Goal: Information Seeking & Learning: Understand process/instructions

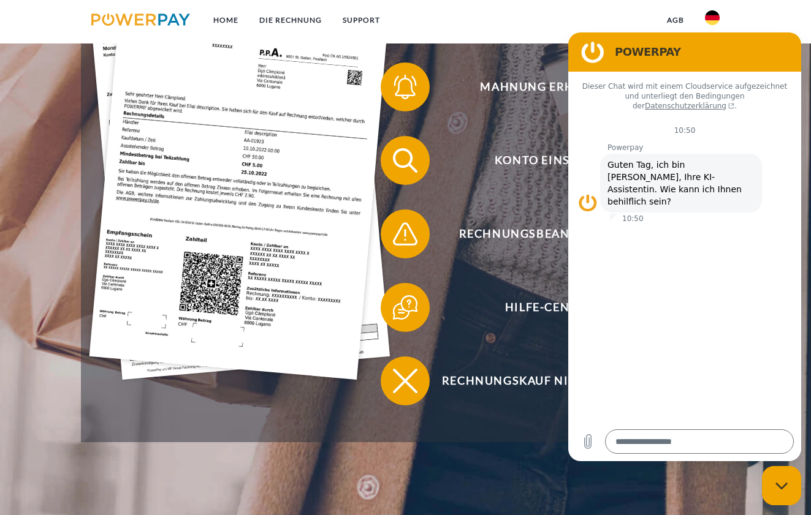
scroll to position [27, 0]
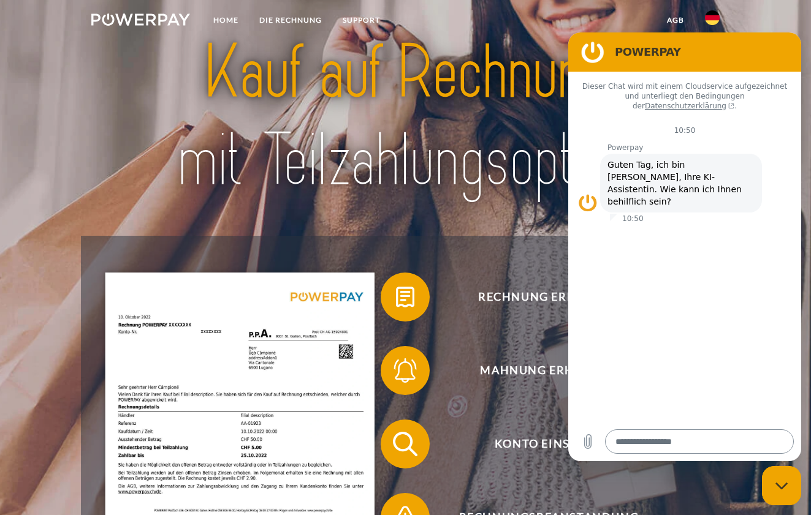
click at [641, 446] on textarea at bounding box center [699, 441] width 189 height 25
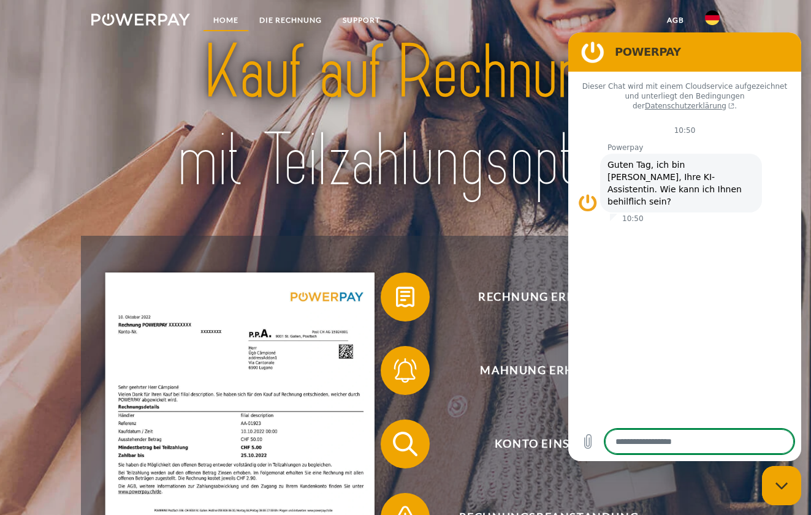
click at [224, 21] on link "Home" at bounding box center [226, 20] width 46 height 22
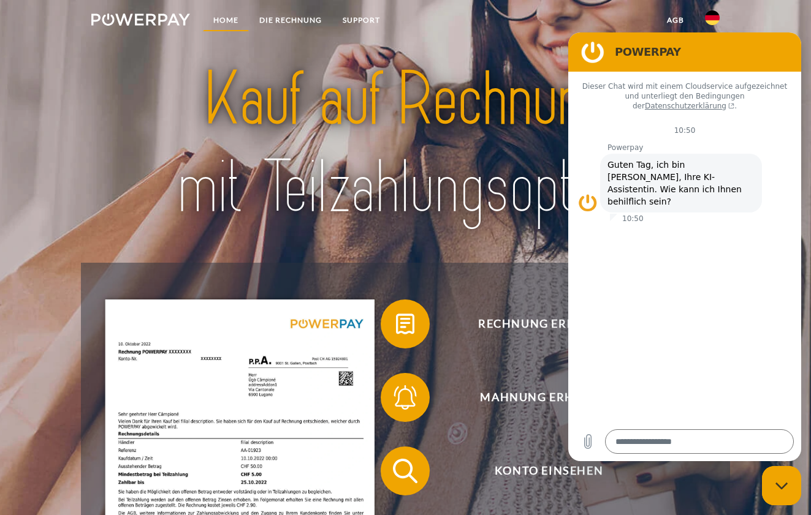
click at [224, 21] on link "Home" at bounding box center [226, 20] width 46 height 22
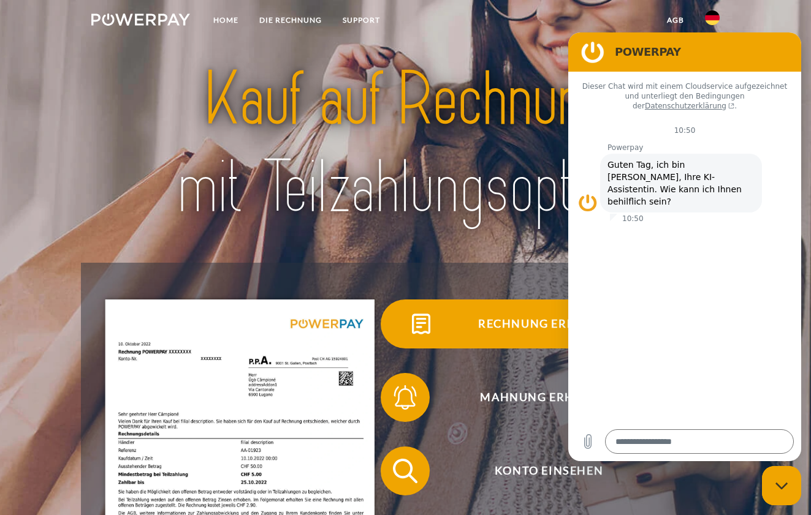
click at [504, 328] on span "Rechnung erhalten?" at bounding box center [548, 324] width 300 height 49
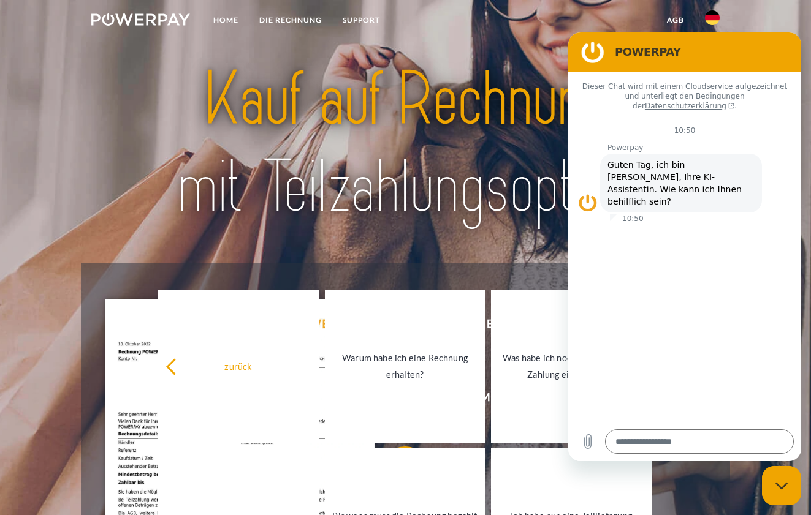
click at [594, 47] on figure at bounding box center [592, 52] width 25 height 25
click at [781, 485] on icon "Messaging-Fenster schließen" at bounding box center [781, 486] width 13 height 8
type textarea "*"
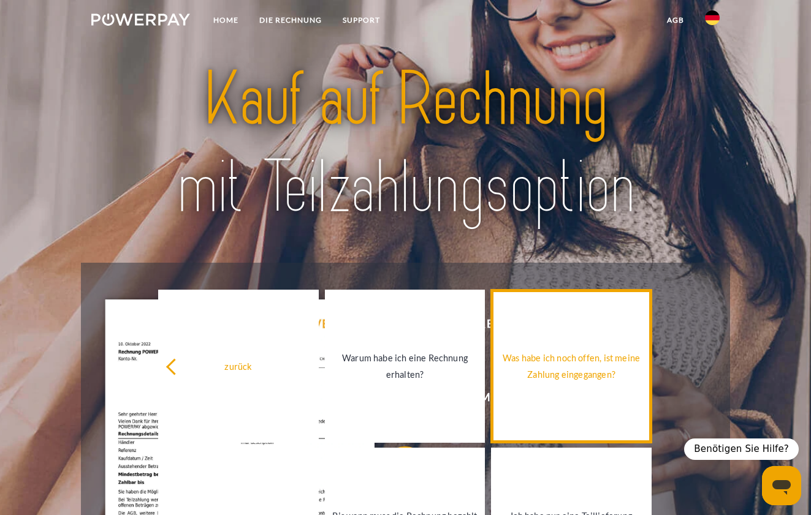
click at [566, 359] on div "Was habe ich noch offen, ist meine Zahlung eingegangen?" at bounding box center [571, 366] width 146 height 33
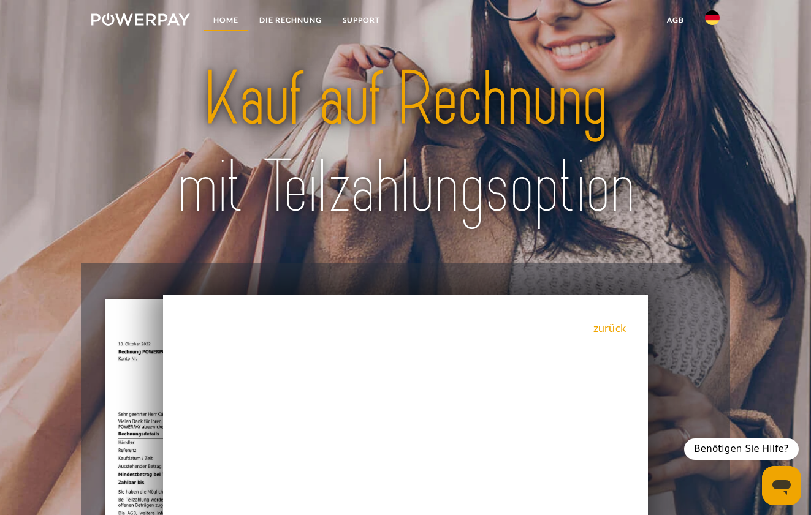
click at [222, 18] on link "Home" at bounding box center [226, 20] width 46 height 22
click at [143, 21] on img at bounding box center [140, 19] width 99 height 12
click at [605, 327] on link "zurück" at bounding box center [609, 327] width 32 height 11
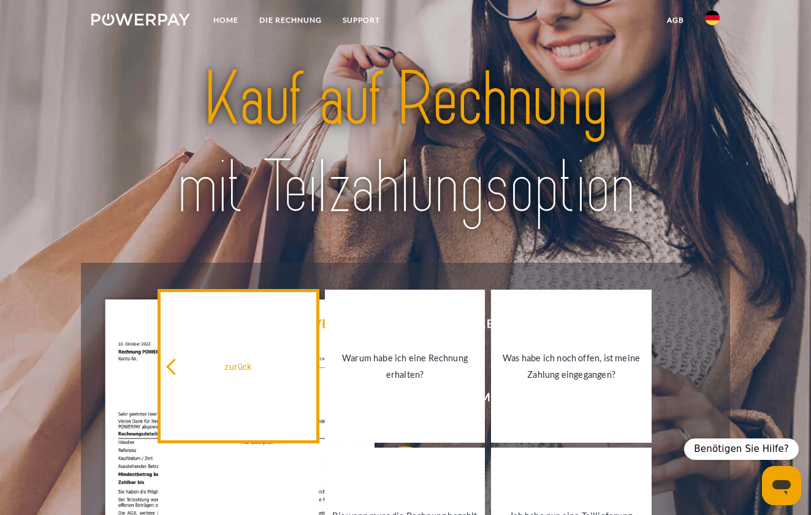
click at [165, 366] on link "zurück" at bounding box center [238, 366] width 161 height 153
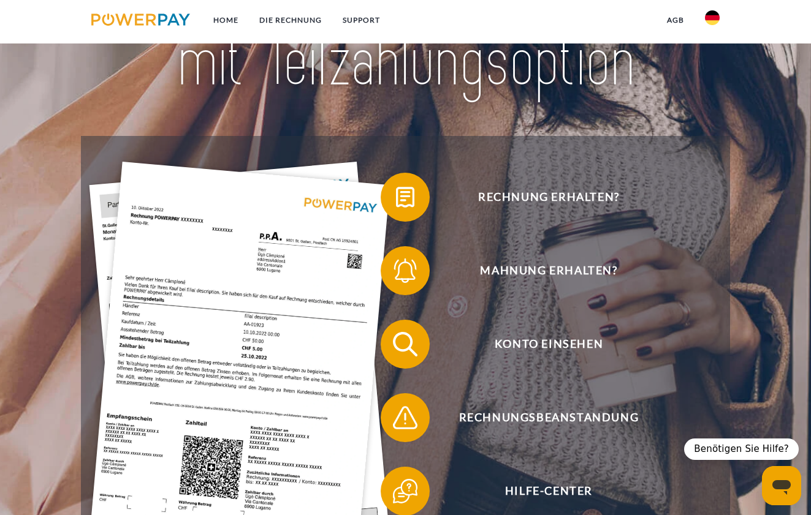
scroll to position [129, 0]
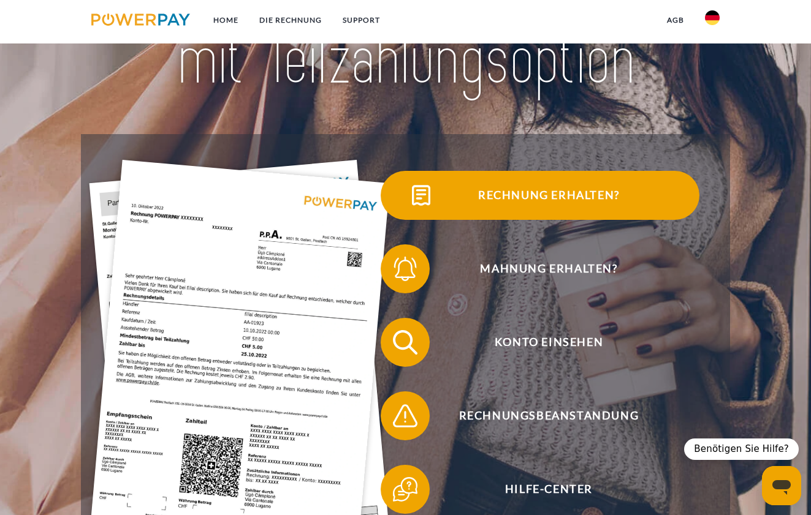
click at [543, 193] on span "Rechnung erhalten?" at bounding box center [548, 195] width 300 height 49
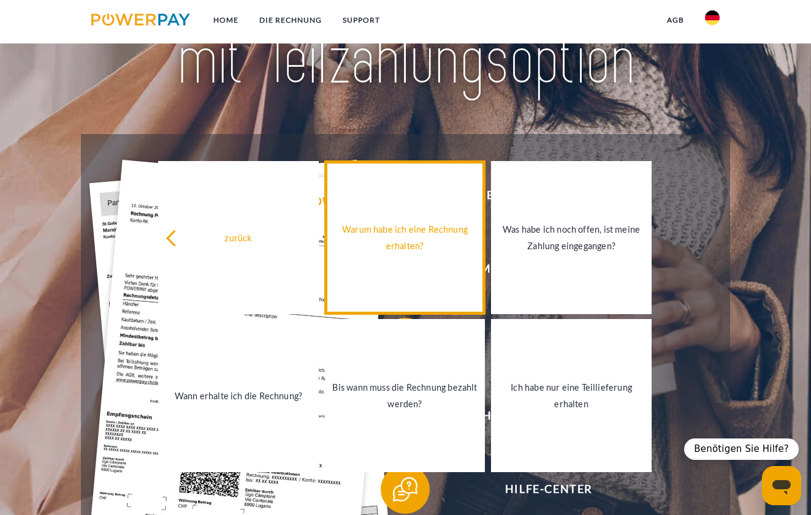
click at [414, 229] on div "Warum habe ich eine Rechnung erhalten?" at bounding box center [405, 237] width 146 height 33
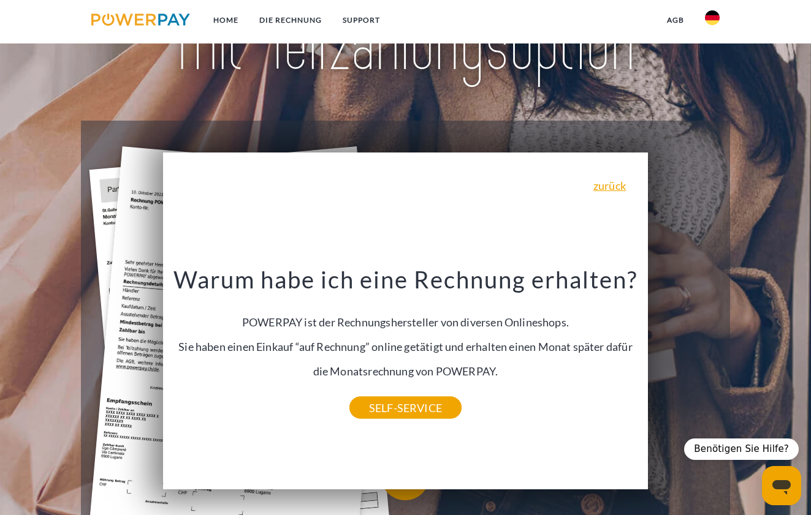
scroll to position [142, 0]
click at [399, 407] on link "SELF-SERVICE" at bounding box center [405, 408] width 112 height 22
